Goal: Communication & Community: Answer question/provide support

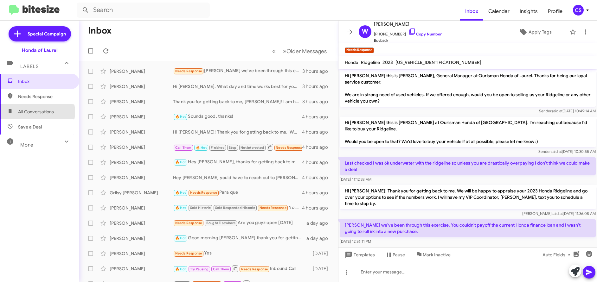
click at [33, 112] on span "All Conversations" at bounding box center [36, 112] width 36 height 6
type input "in:all-conversations"
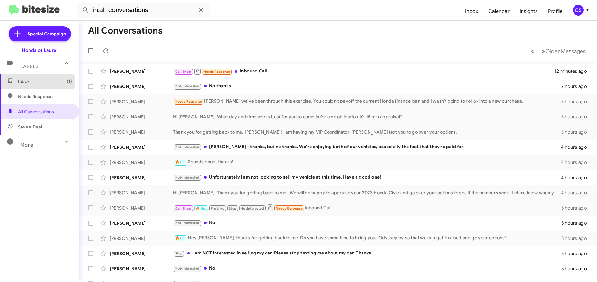
click at [24, 81] on span "Inbox (1)" at bounding box center [45, 81] width 54 height 6
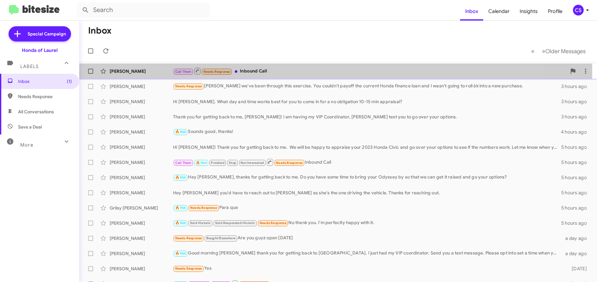
click at [125, 72] on div "[PERSON_NAME]" at bounding box center [141, 71] width 63 height 6
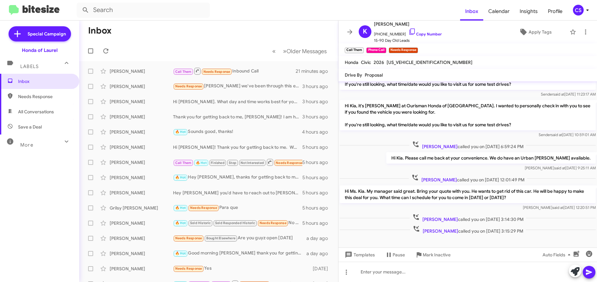
scroll to position [295, 0]
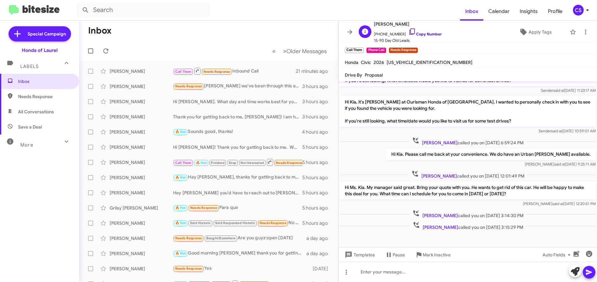
click at [421, 35] on link "Copy Number" at bounding box center [424, 34] width 33 height 5
click at [588, 10] on icon at bounding box center [587, 10] width 2 height 2
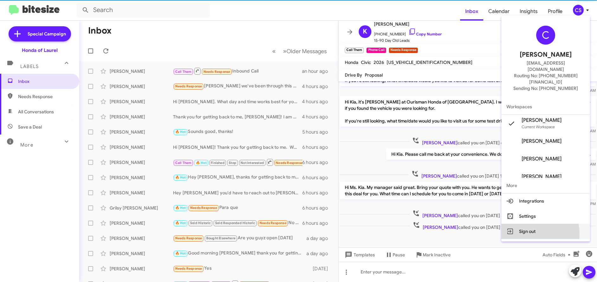
click at [540, 224] on button "Sign out" at bounding box center [545, 231] width 89 height 15
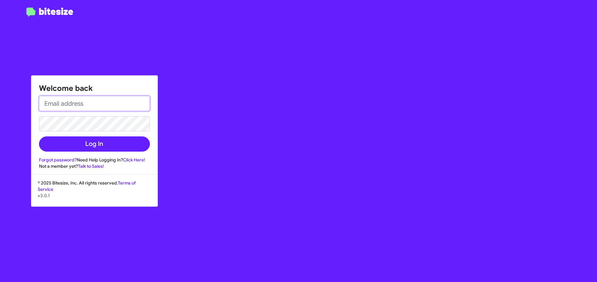
type input "[EMAIL_ADDRESS][DOMAIN_NAME]"
